Goal: Task Accomplishment & Management: Manage account settings

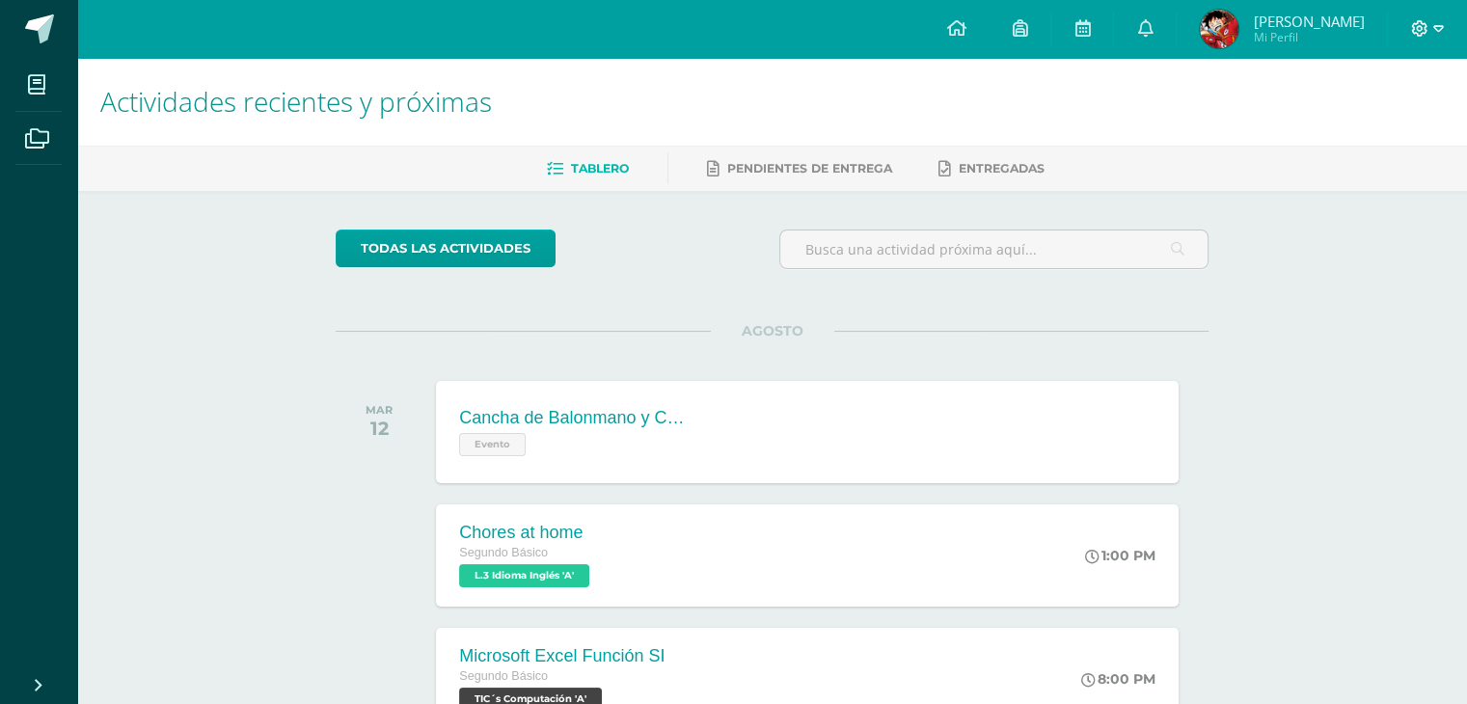
click at [1433, 31] on icon at bounding box center [1438, 28] width 11 height 17
click at [1400, 138] on span "Cerrar sesión" at bounding box center [1378, 131] width 87 height 18
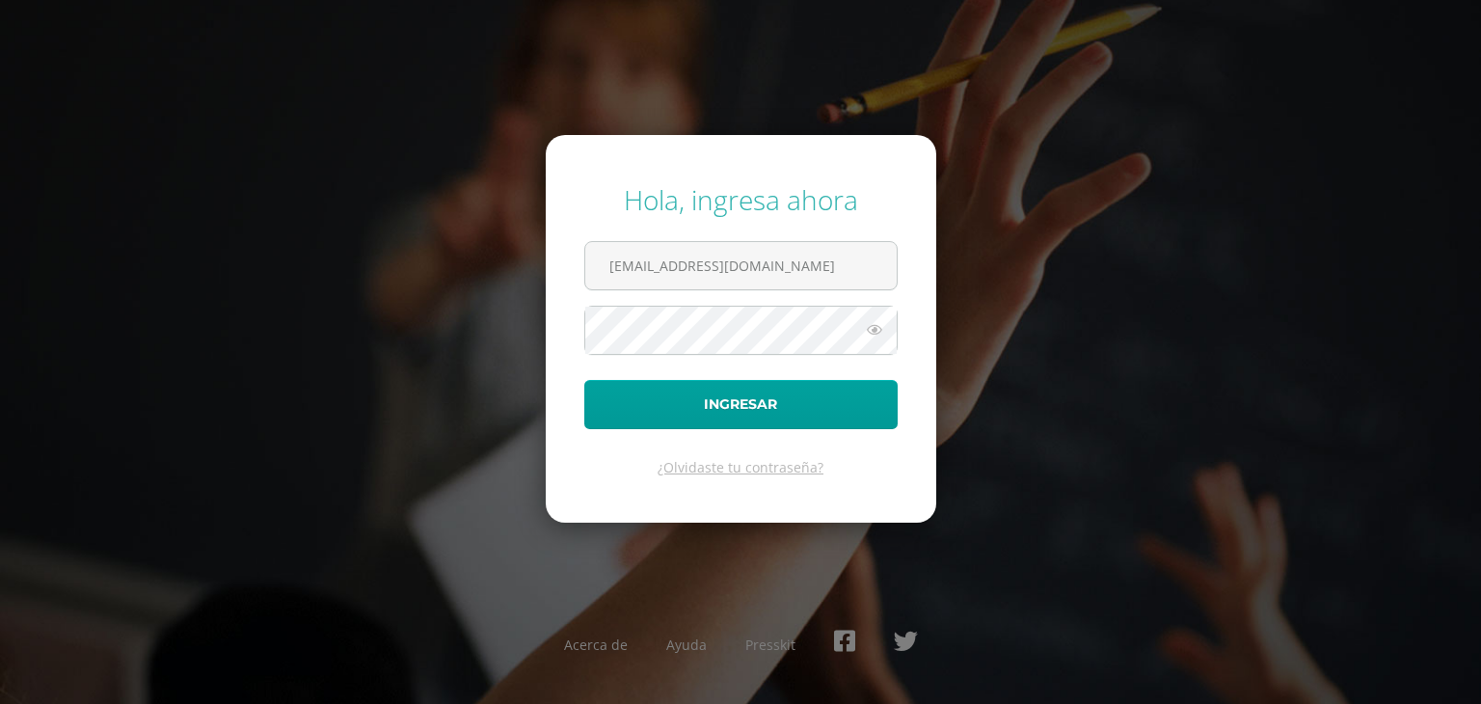
click at [879, 328] on icon at bounding box center [874, 329] width 25 height 23
click at [843, 276] on input "[EMAIL_ADDRESS][DOMAIN_NAME]" at bounding box center [740, 265] width 311 height 47
type input "[EMAIL_ADDRESS][DOMAIN_NAME]"
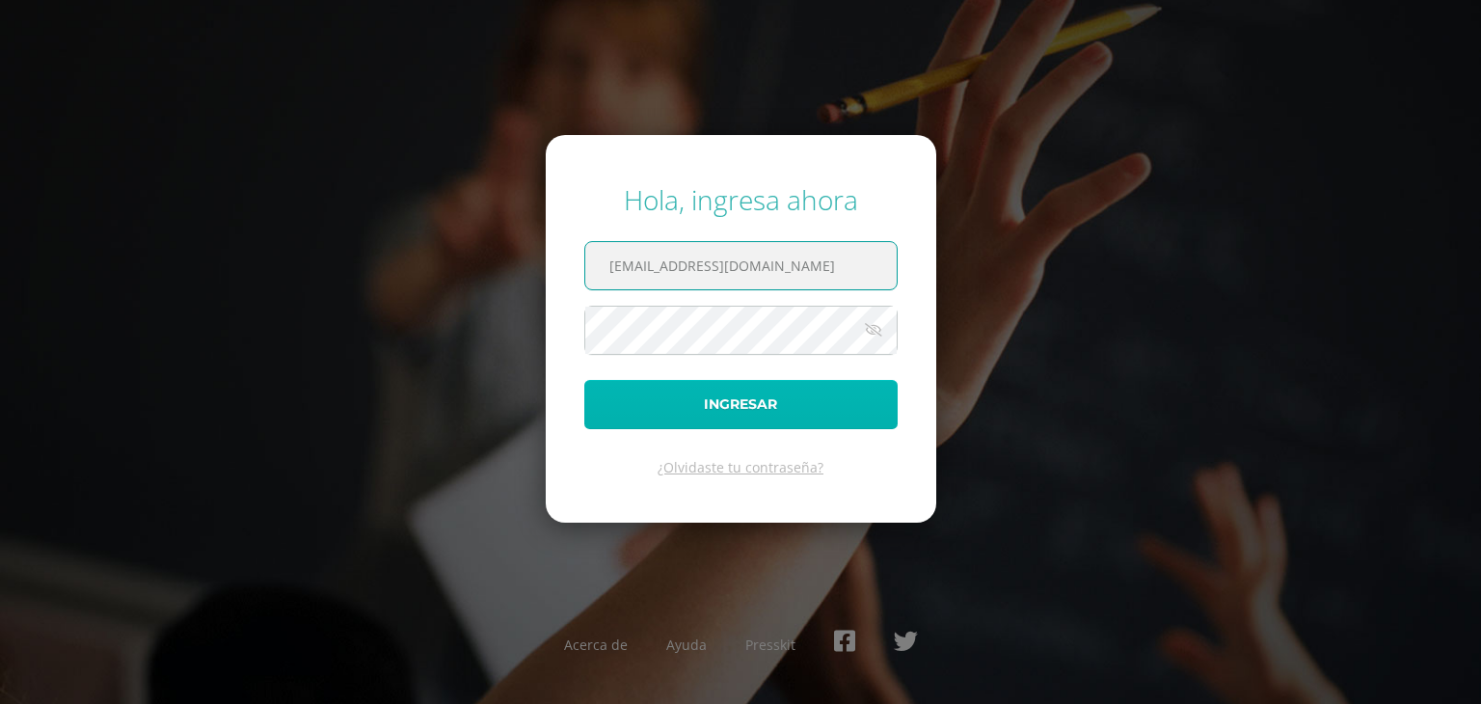
click at [804, 411] on button "Ingresar" at bounding box center [740, 404] width 313 height 49
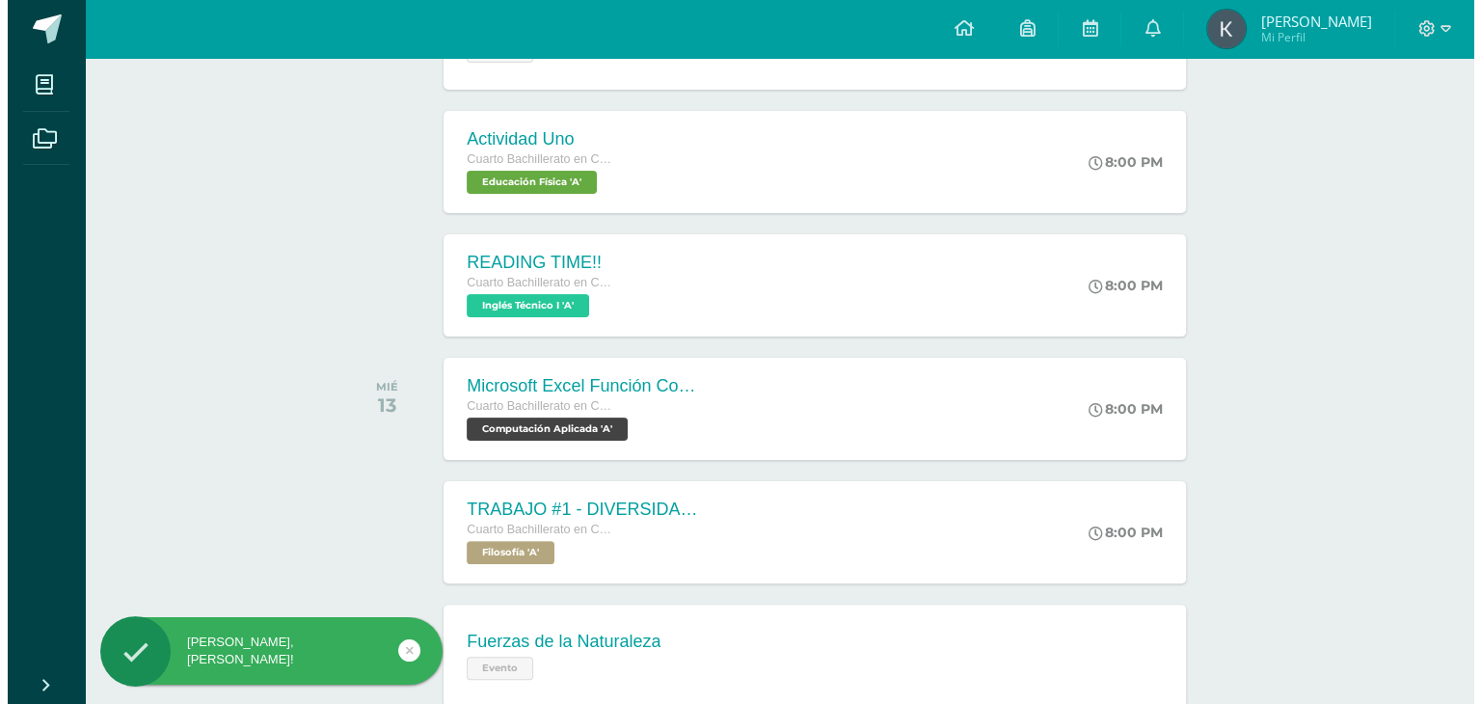
scroll to position [409, 0]
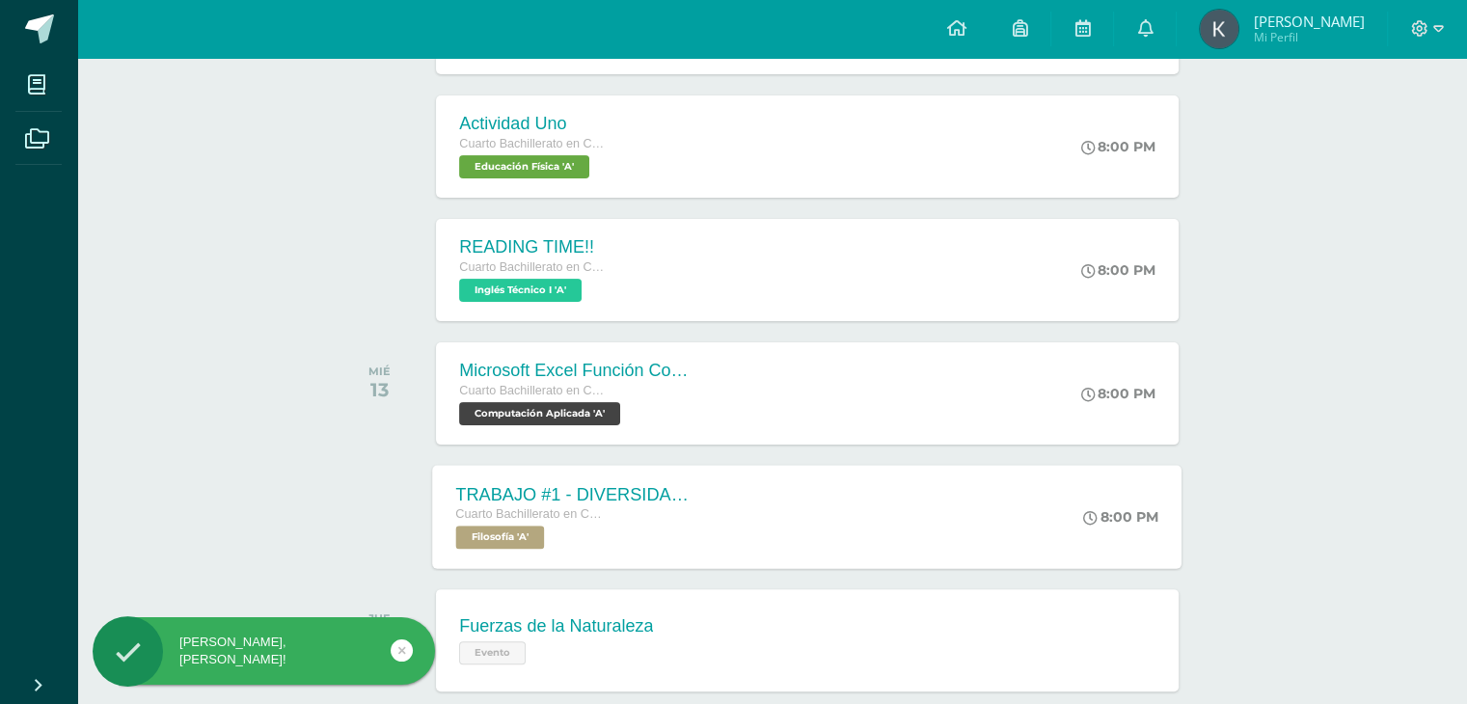
click at [798, 489] on div "TRABAJO #1 - DIVERSIDAD CULTURAL Cuarto Bachillerato en CCLL con Orientación en…" at bounding box center [807, 516] width 749 height 103
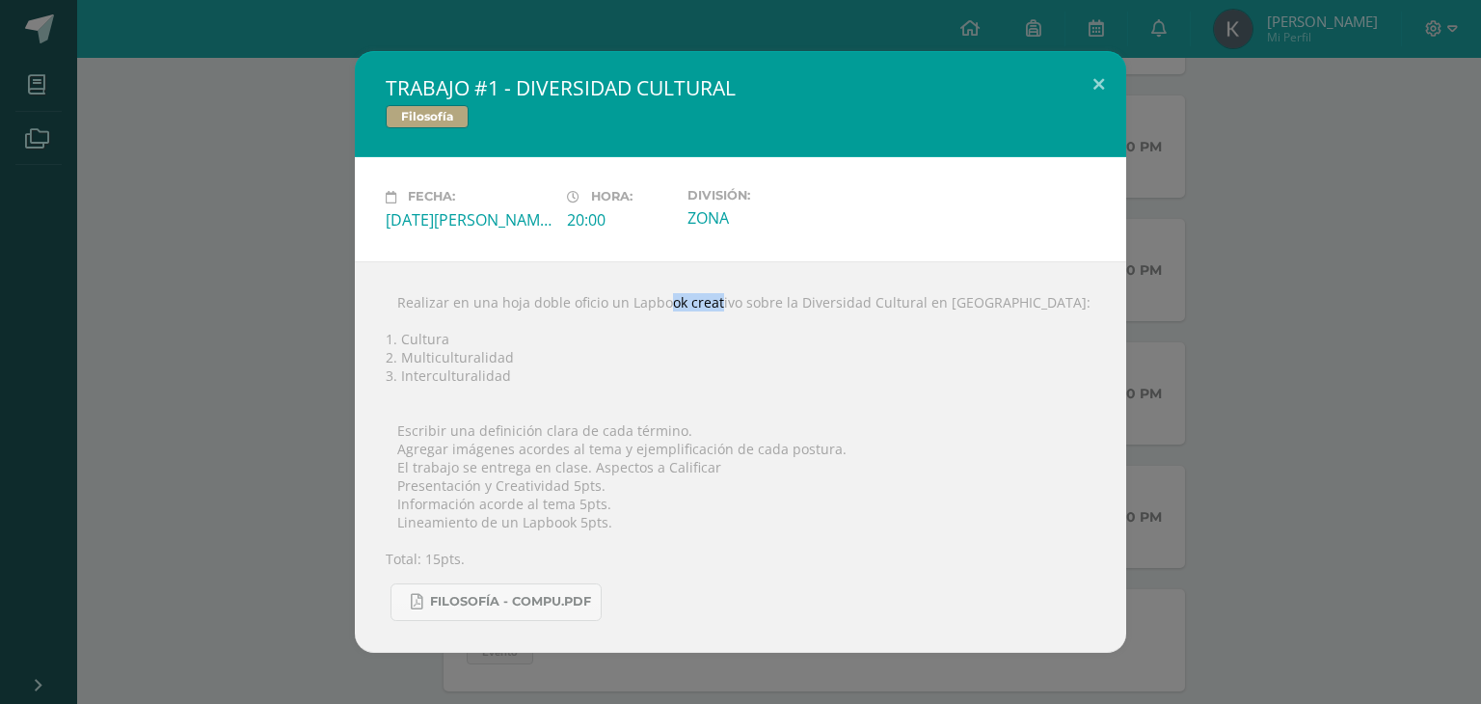
drag, startPoint x: 625, startPoint y: 298, endPoint x: 682, endPoint y: 302, distance: 57.0
click at [682, 302] on div " Realizar en una hoja doble oficio un Lapbook creativo sobre la Diversidad Cul…" at bounding box center [740, 457] width 771 height 392
copy div "Lapbook"
